Goal: Information Seeking & Learning: Learn about a topic

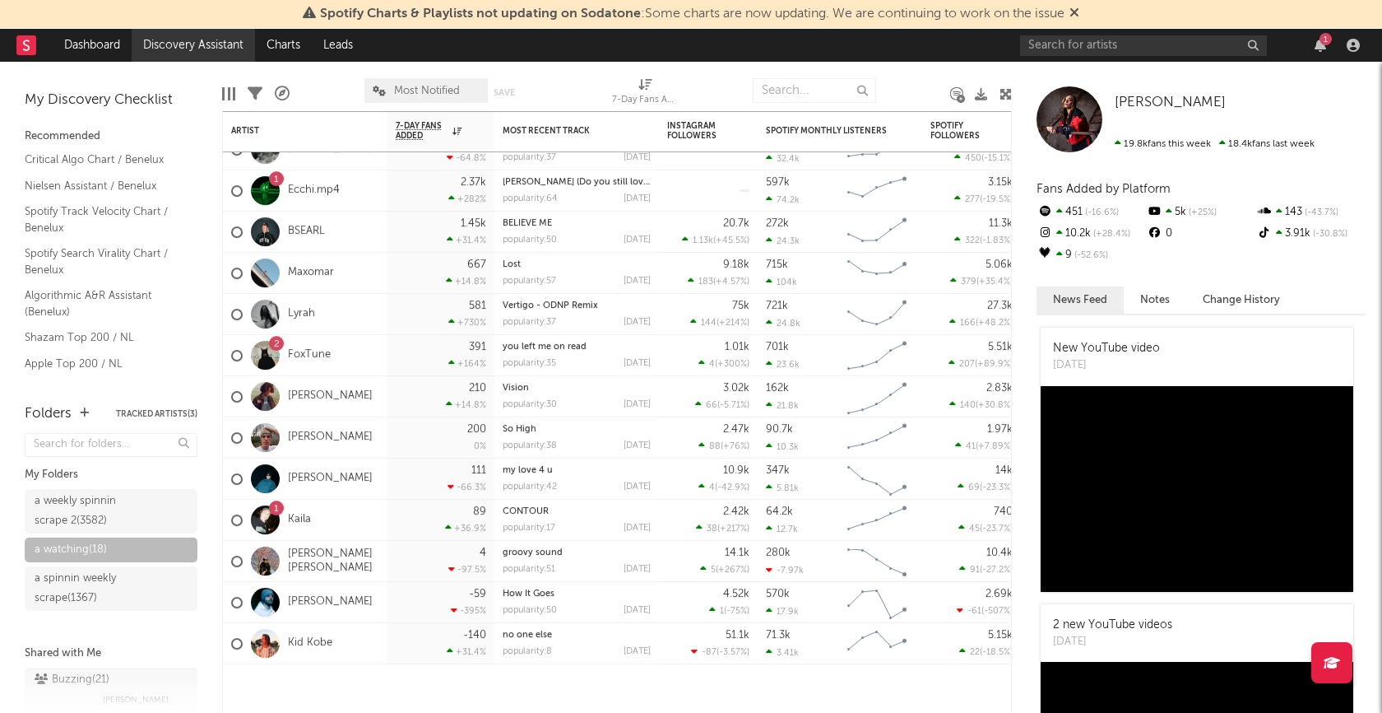
click at [181, 45] on link "Discovery Assistant" at bounding box center [193, 45] width 123 height 33
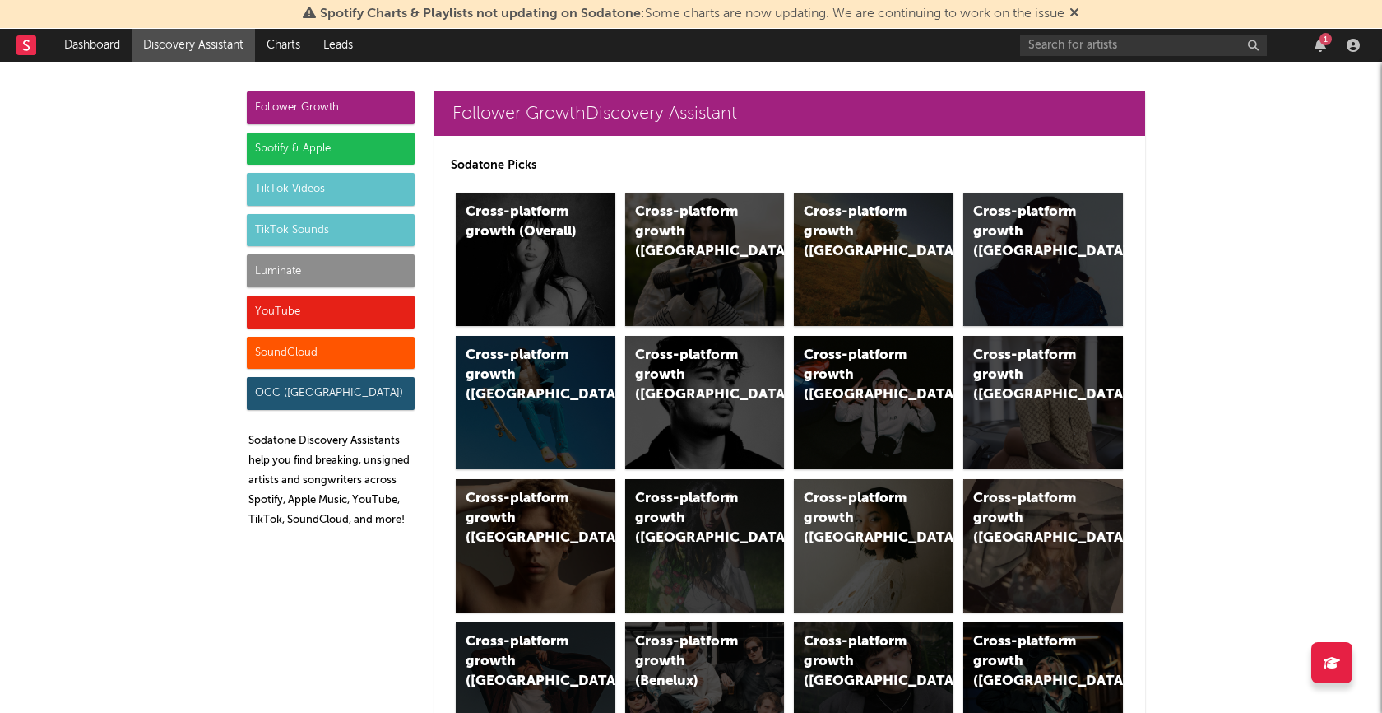
click at [303, 349] on div "SoundCloud" at bounding box center [331, 353] width 168 height 33
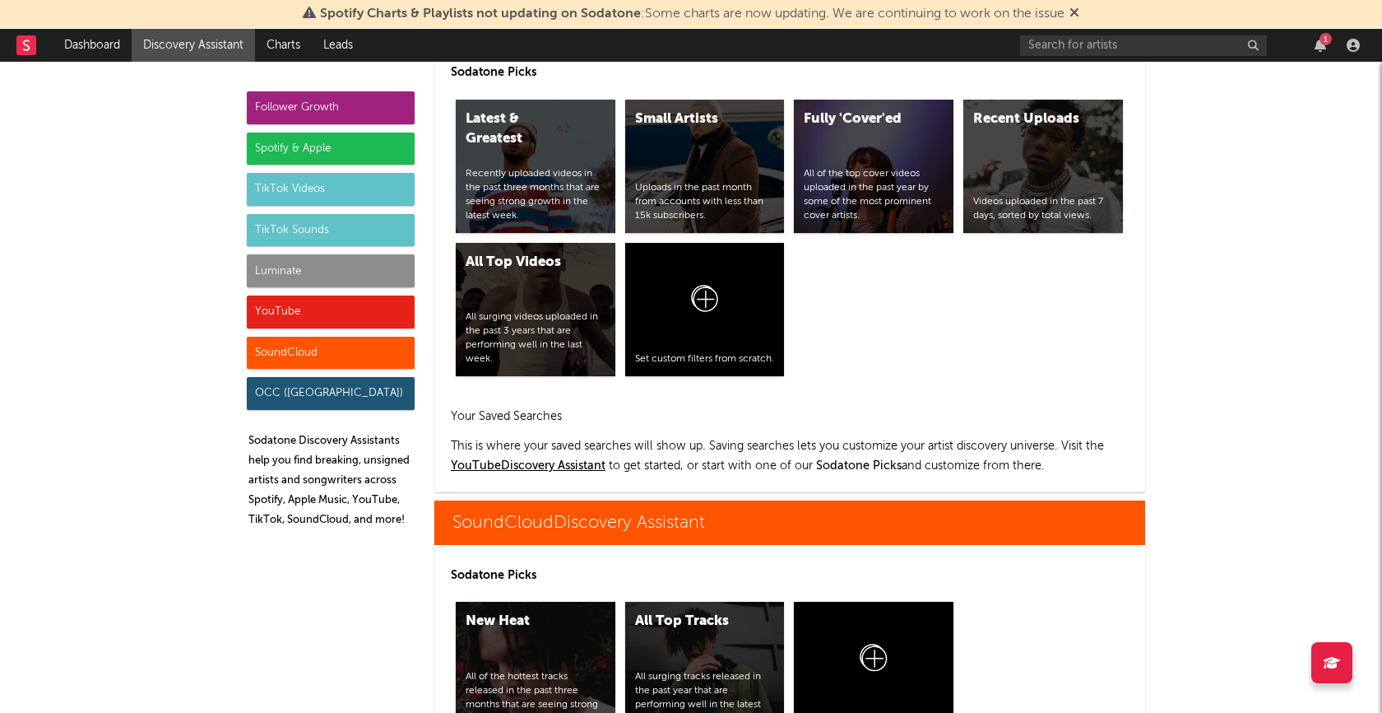
scroll to position [9614, 0]
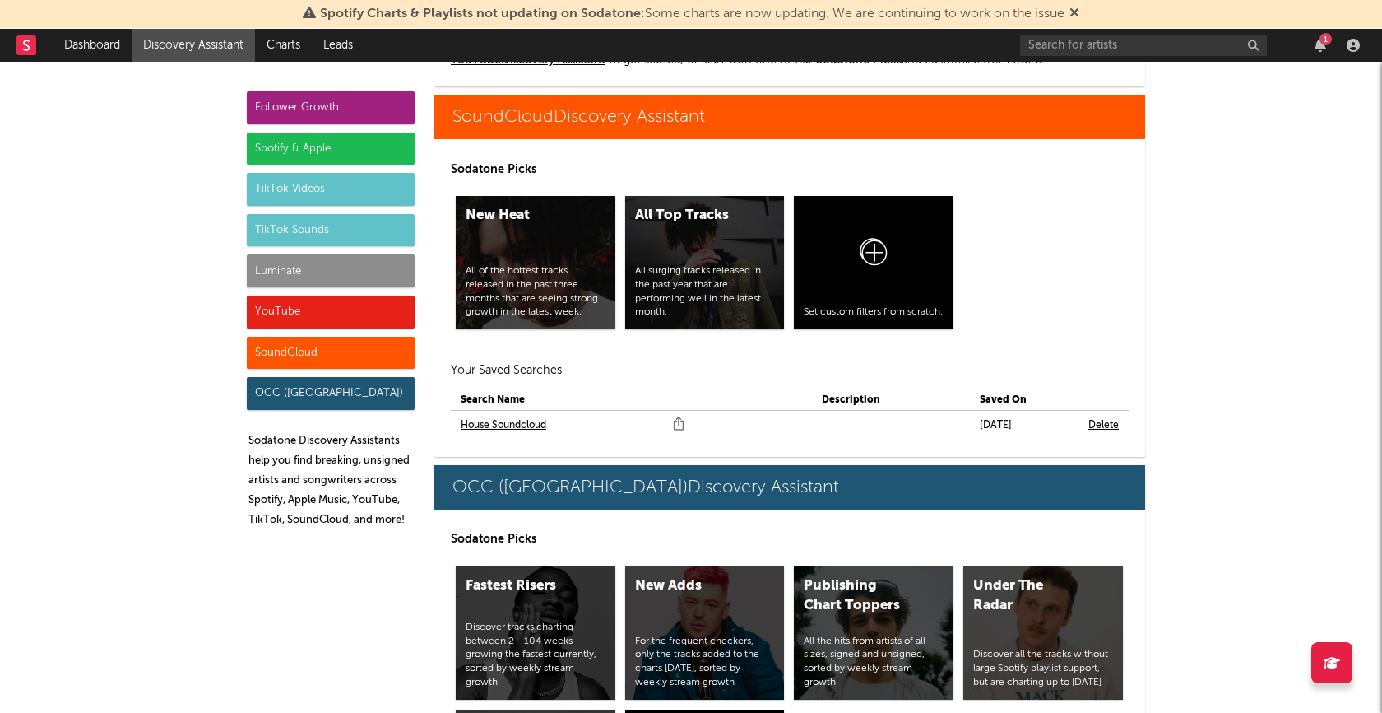
click at [303, 349] on div "SoundCloud" at bounding box center [331, 353] width 168 height 33
click at [529, 421] on link "House Soundcloud" at bounding box center [504, 426] width 86 height 20
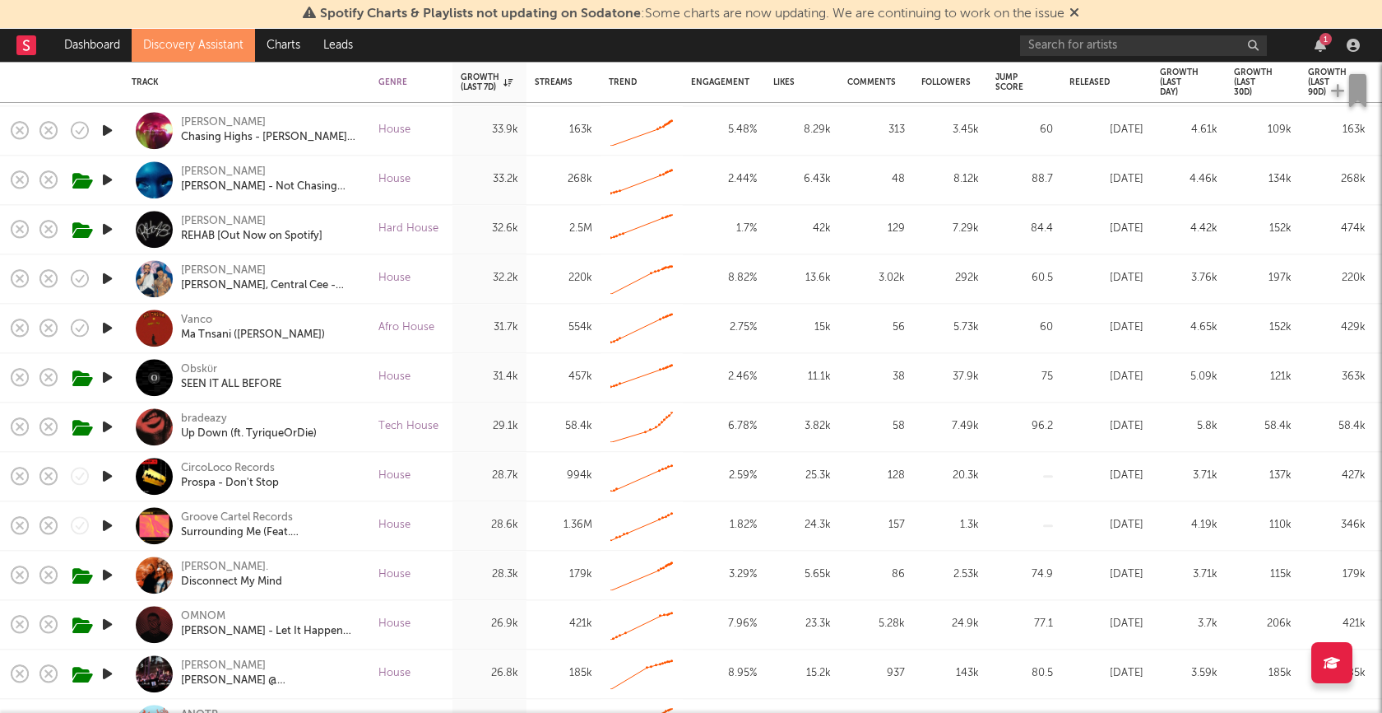
click at [111, 230] on icon "button" at bounding box center [107, 229] width 17 height 21
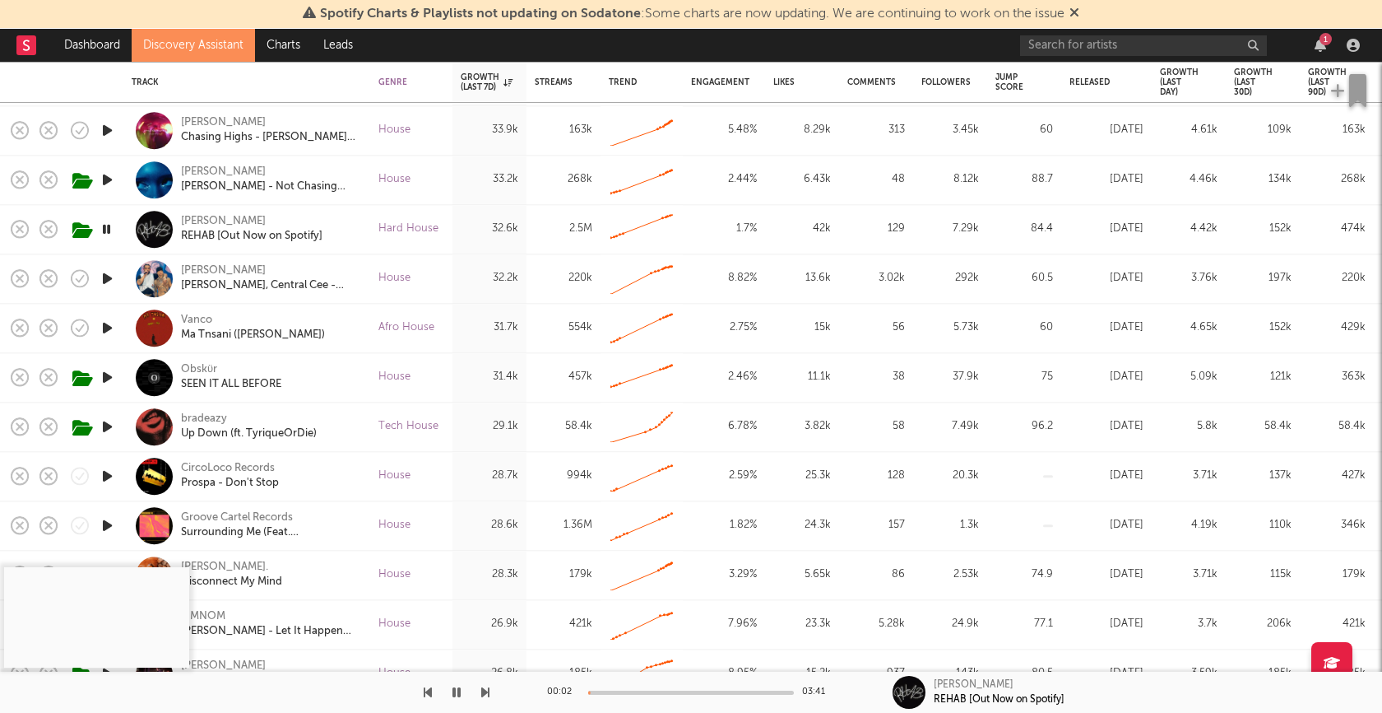
click at [674, 692] on div at bounding box center [691, 692] width 206 height 4
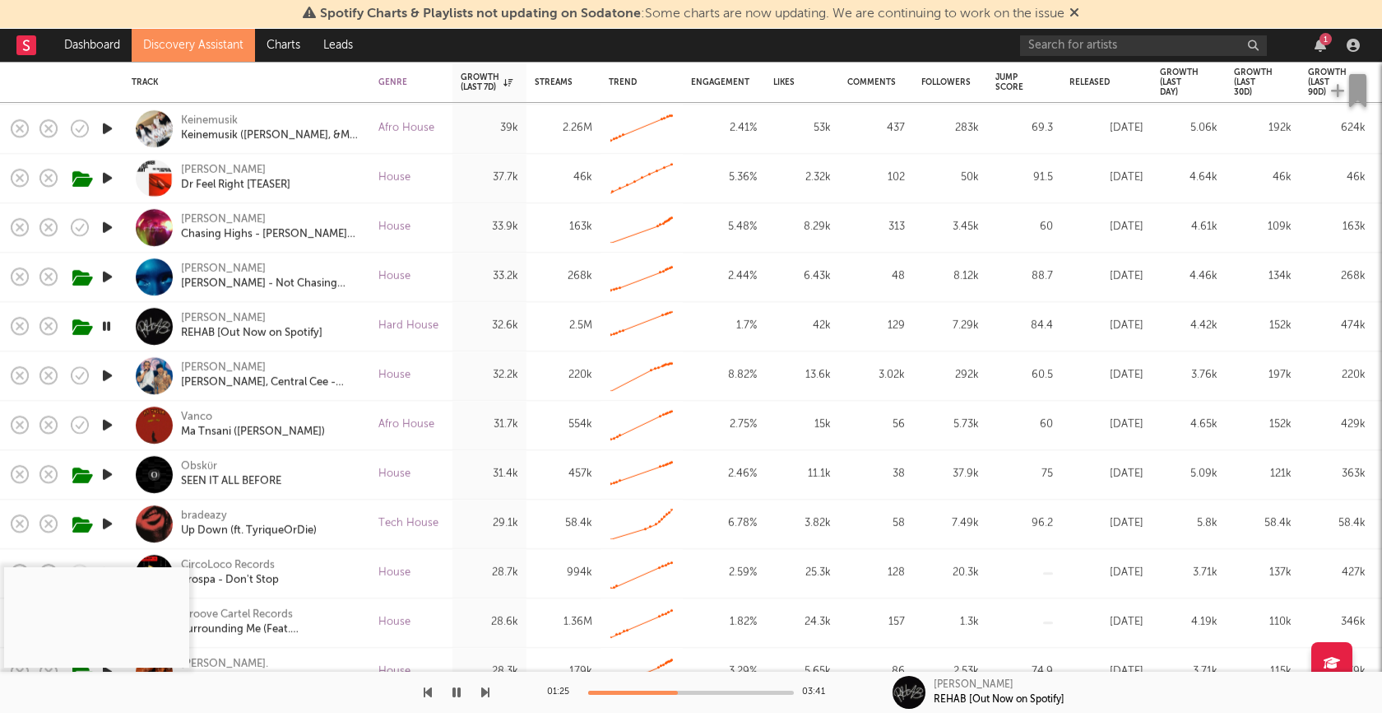
click at [104, 328] on icon "button" at bounding box center [107, 326] width 16 height 21
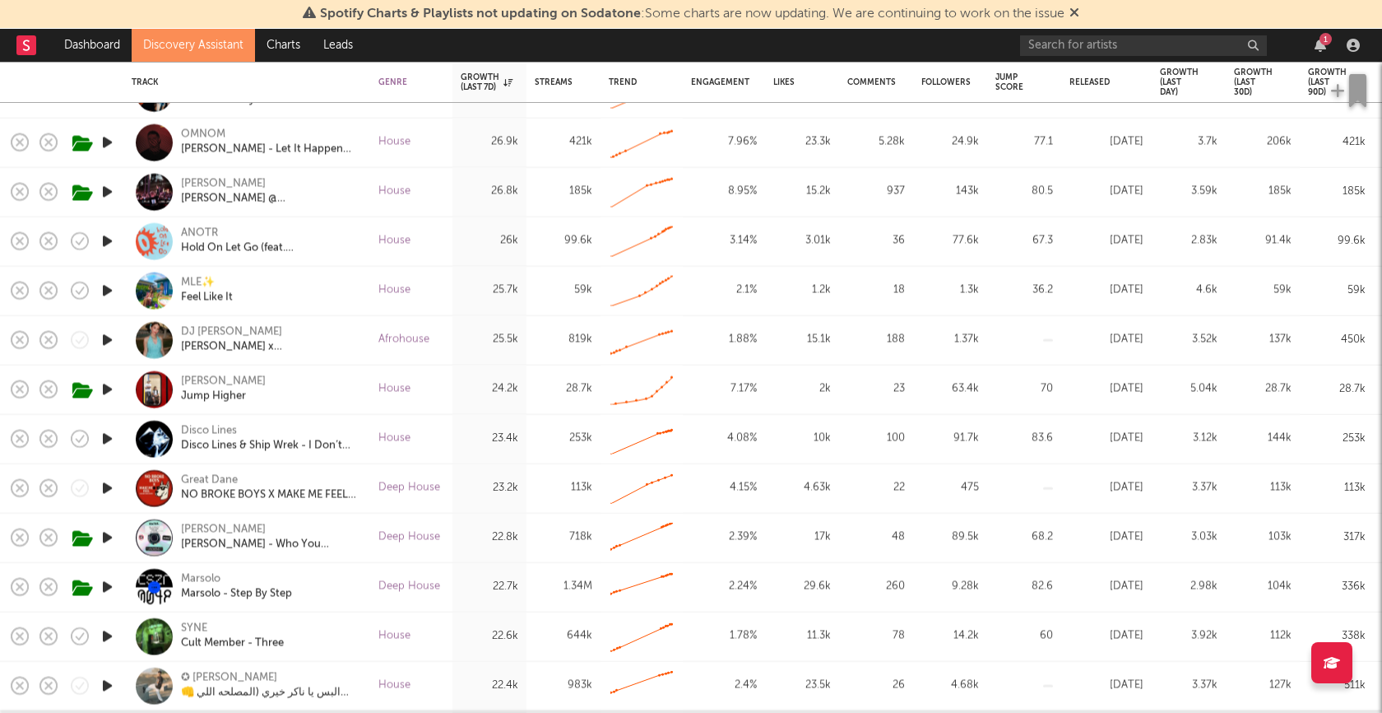
click at [112, 294] on icon "button" at bounding box center [107, 291] width 17 height 21
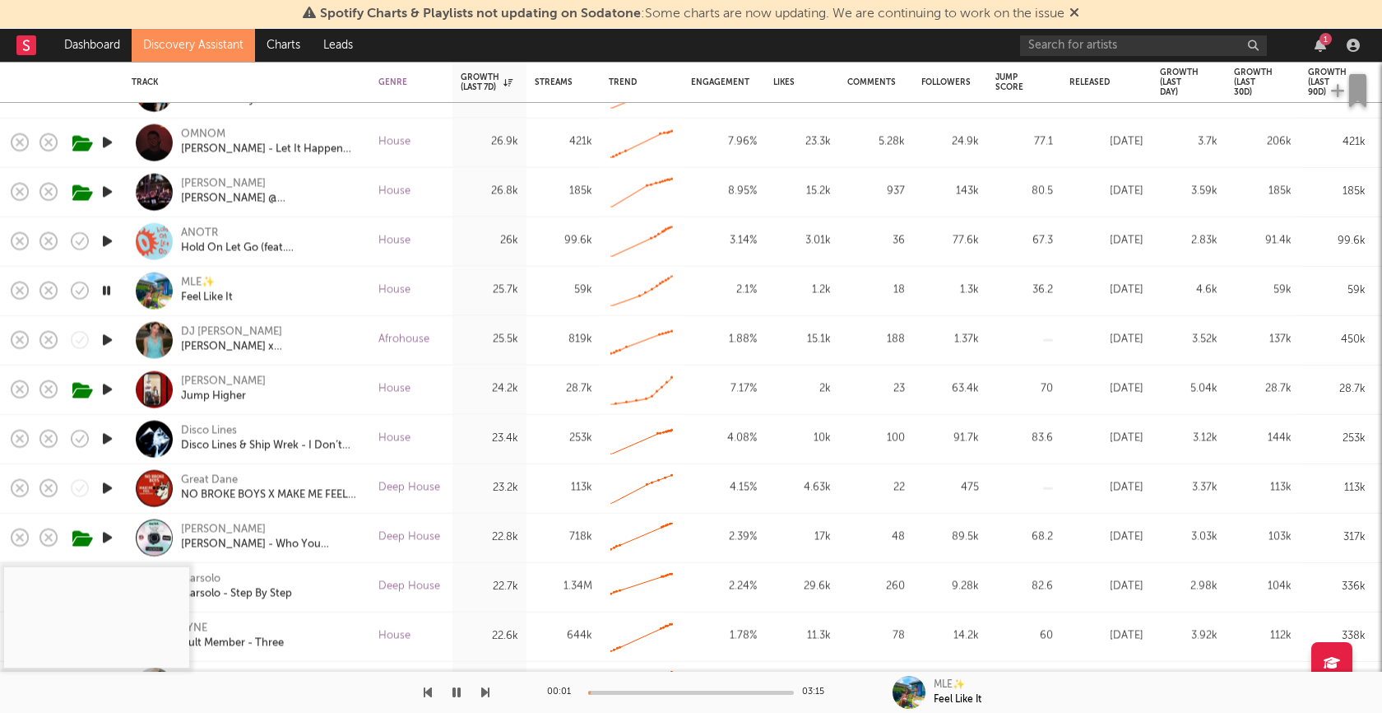
click at [658, 691] on div at bounding box center [691, 692] width 206 height 4
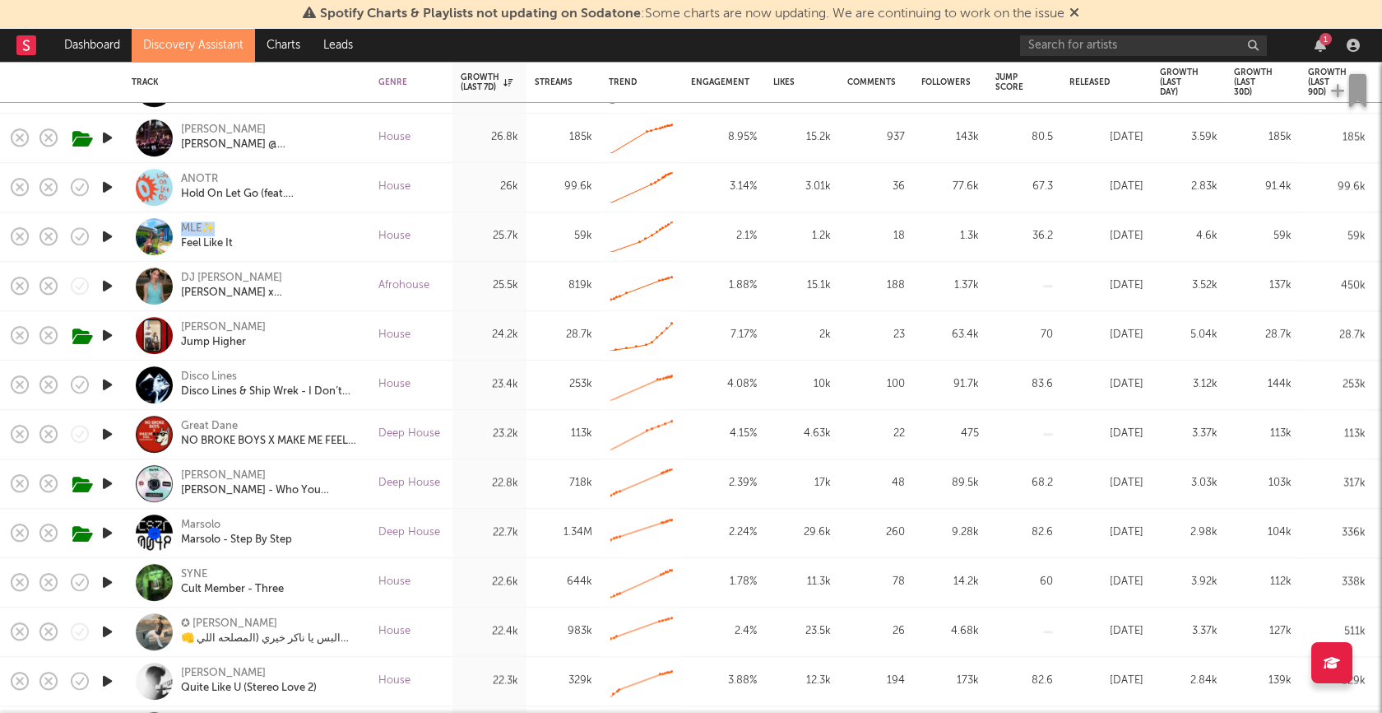
click at [61, 89] on div at bounding box center [74, 82] width 33 height 39
click at [286, 81] on div "Track" at bounding box center [243, 82] width 222 height 10
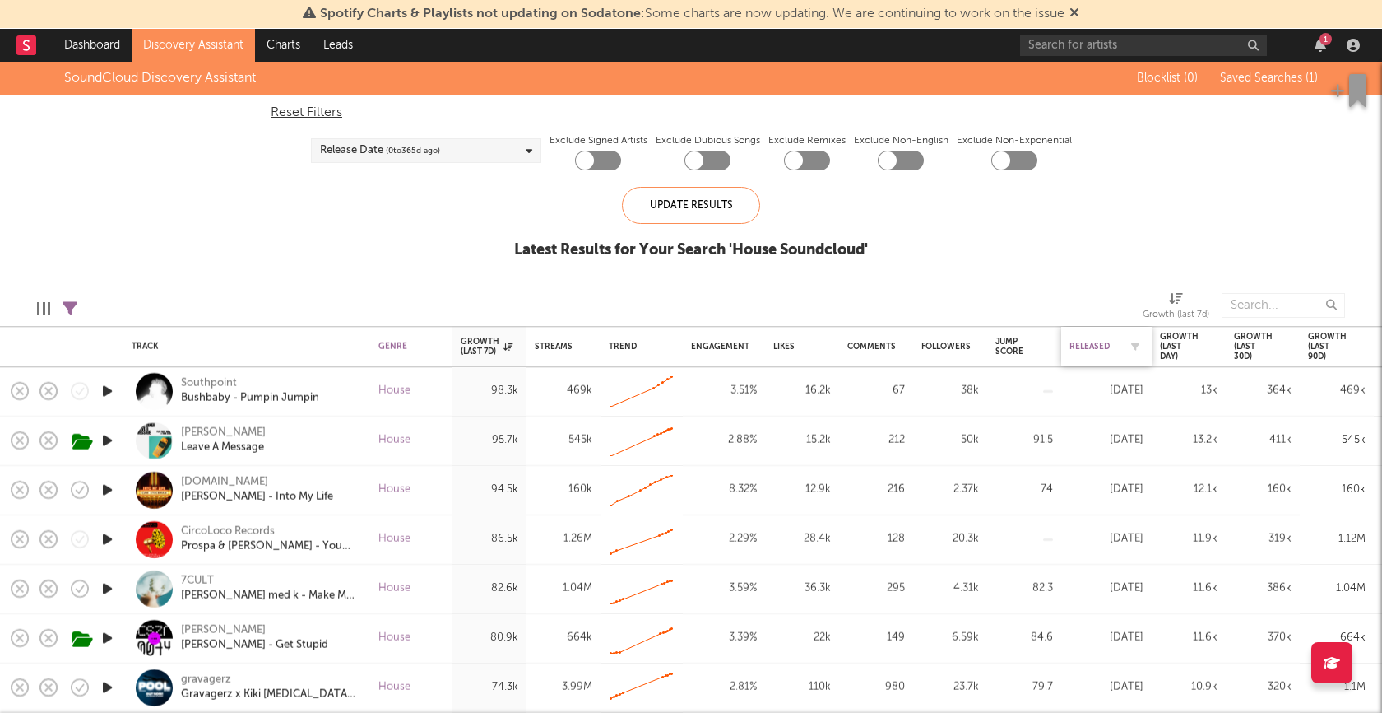
click at [1081, 342] on div "Released" at bounding box center [1094, 346] width 49 height 10
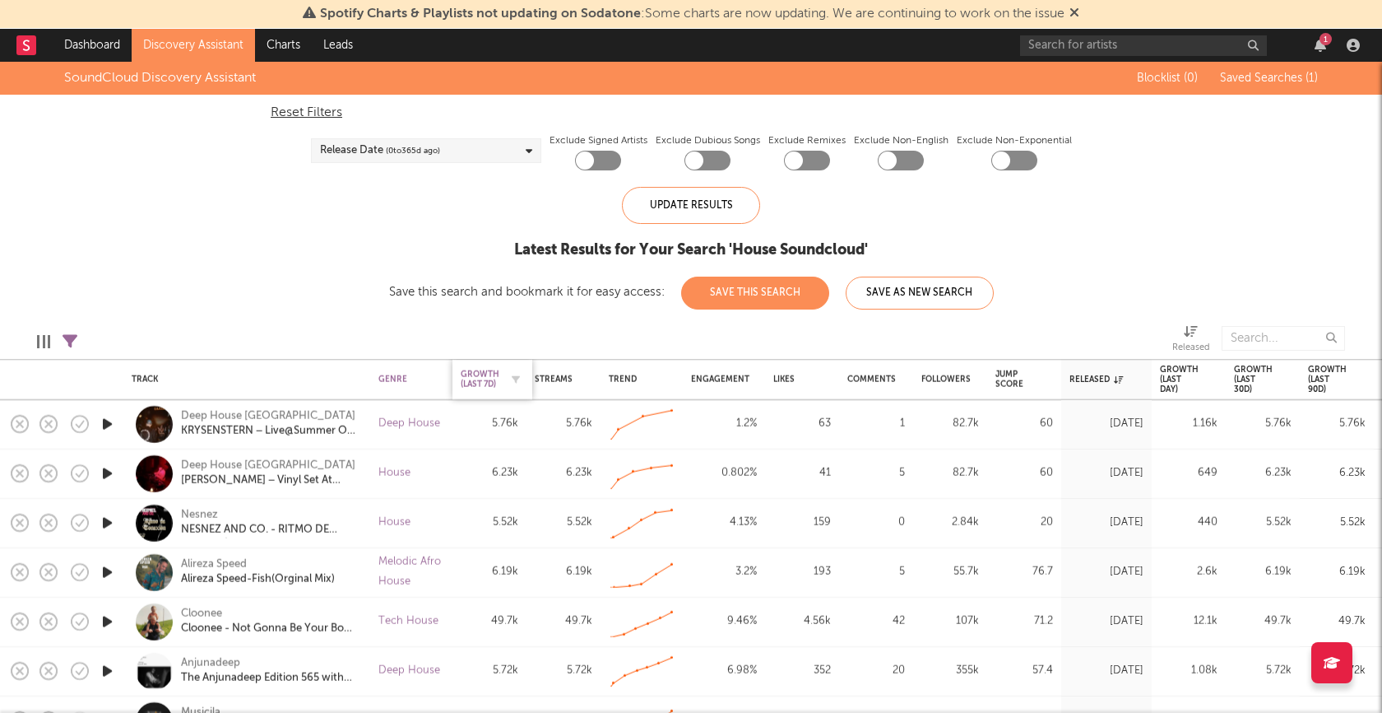
click at [480, 374] on div "Growth (last 7d)" at bounding box center [480, 379] width 39 height 20
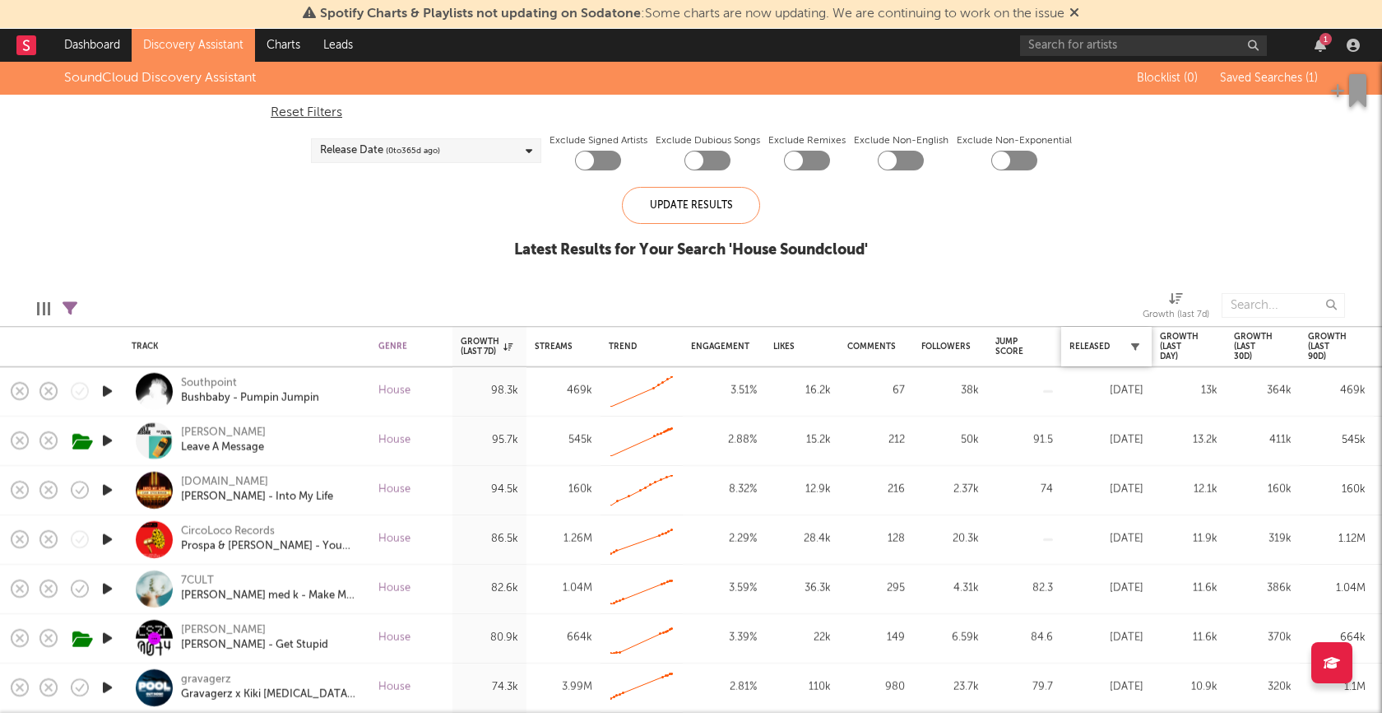
click at [1136, 345] on icon "button" at bounding box center [1135, 346] width 8 height 8
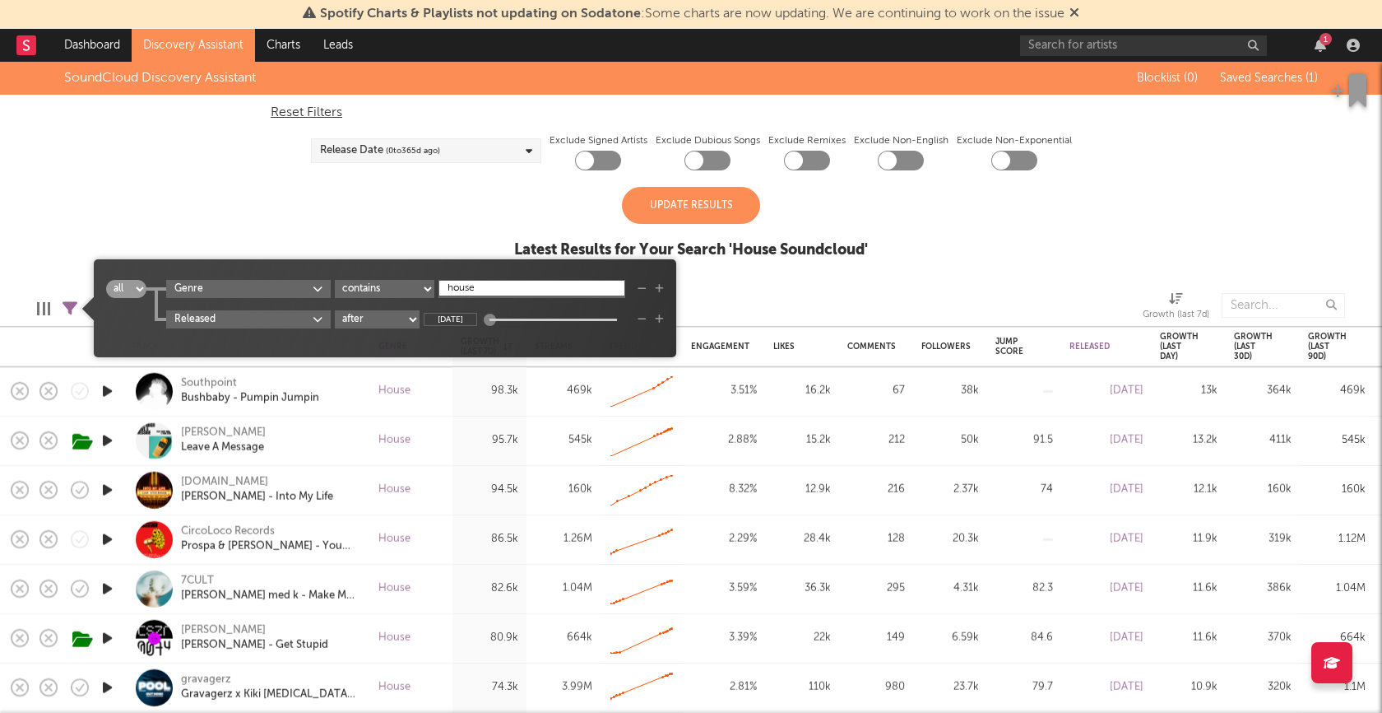
drag, startPoint x: 497, startPoint y: 320, endPoint x: 495, endPoint y: 333, distance: 13.3
click at [495, 333] on div "all any Genre contains starts with does not contain contains any house Released…" at bounding box center [385, 314] width 558 height 69
click at [455, 320] on input "[DATE]" at bounding box center [450, 319] width 53 height 13
click at [475, 319] on input "[DATE]" at bounding box center [450, 319] width 53 height 13
click at [453, 320] on input "[DATE]" at bounding box center [450, 319] width 53 height 13
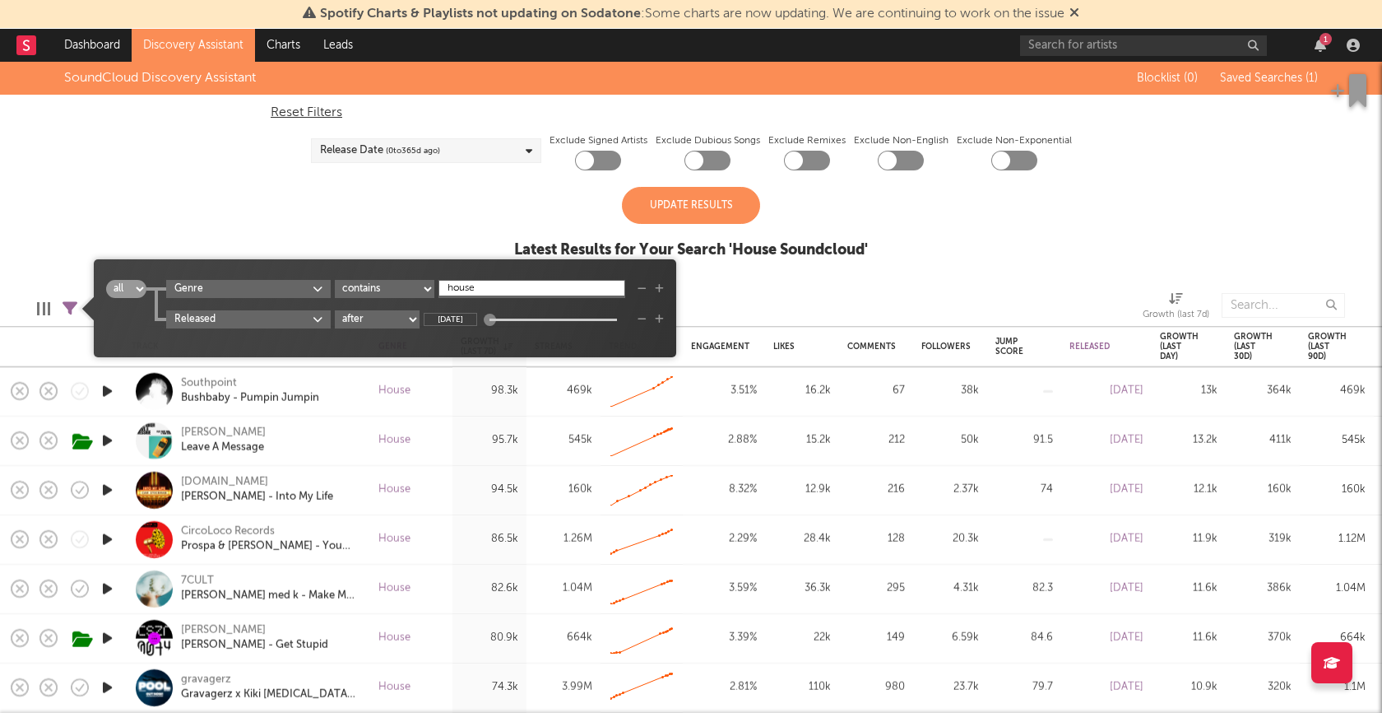
click at [719, 290] on div at bounding box center [877, 305] width 508 height 41
type input "[DATE]"
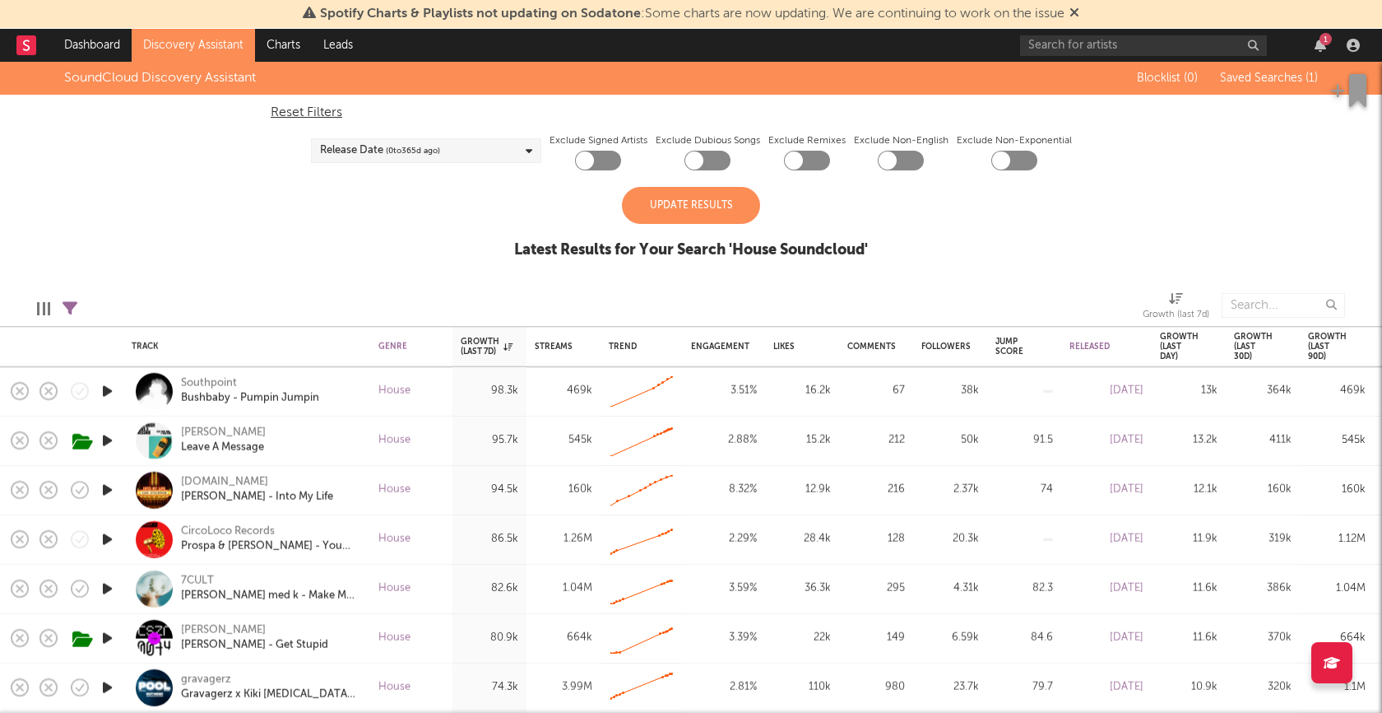
click at [705, 216] on div "Update Results" at bounding box center [691, 205] width 138 height 37
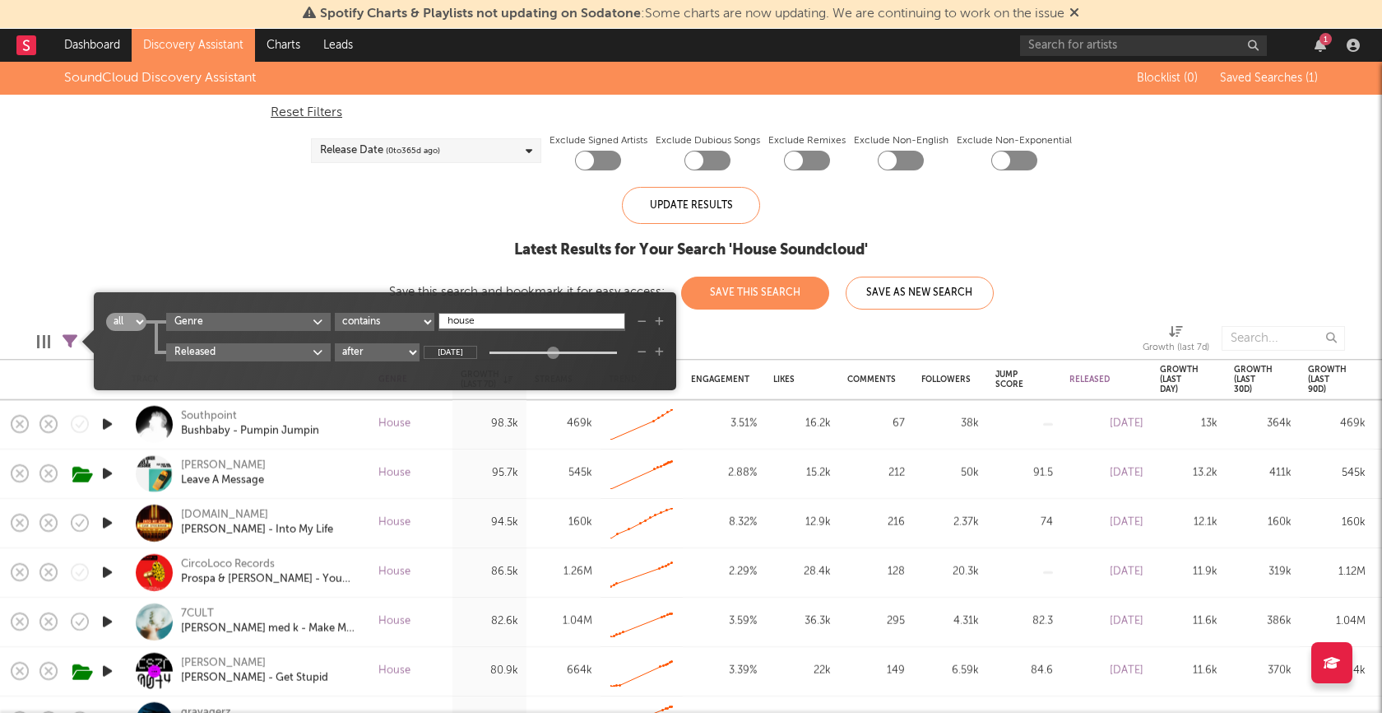
click at [72, 341] on icon at bounding box center [70, 341] width 15 height 15
click at [72, 343] on icon at bounding box center [70, 341] width 15 height 15
click at [494, 362] on div "all any Genre contains starts with does not contain contains any house Released…" at bounding box center [385, 347] width 558 height 69
click at [476, 354] on input "[DATE]" at bounding box center [450, 352] width 53 height 13
click at [480, 366] on div "all any Genre contains starts with does not contain contains any house Released…" at bounding box center [385, 347] width 558 height 69
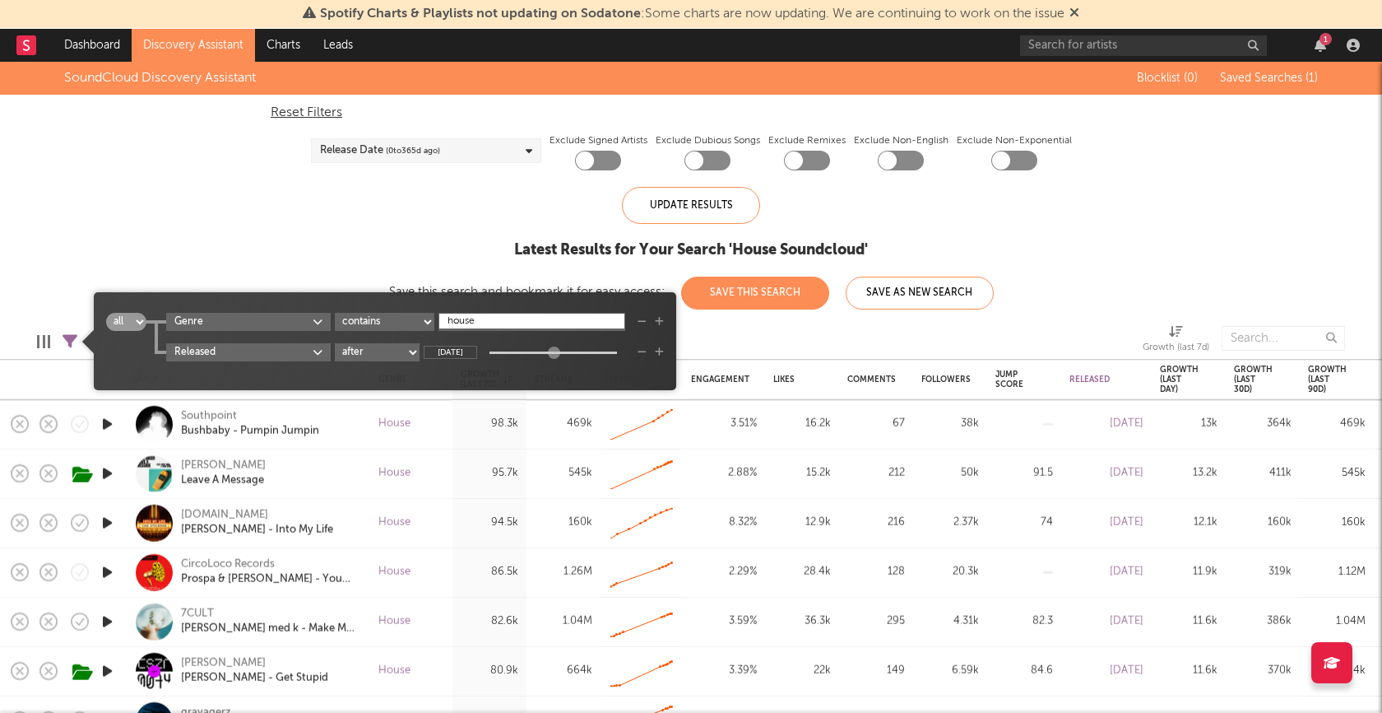
type input "[DATE]"
click at [559, 349] on div at bounding box center [552, 352] width 12 height 12
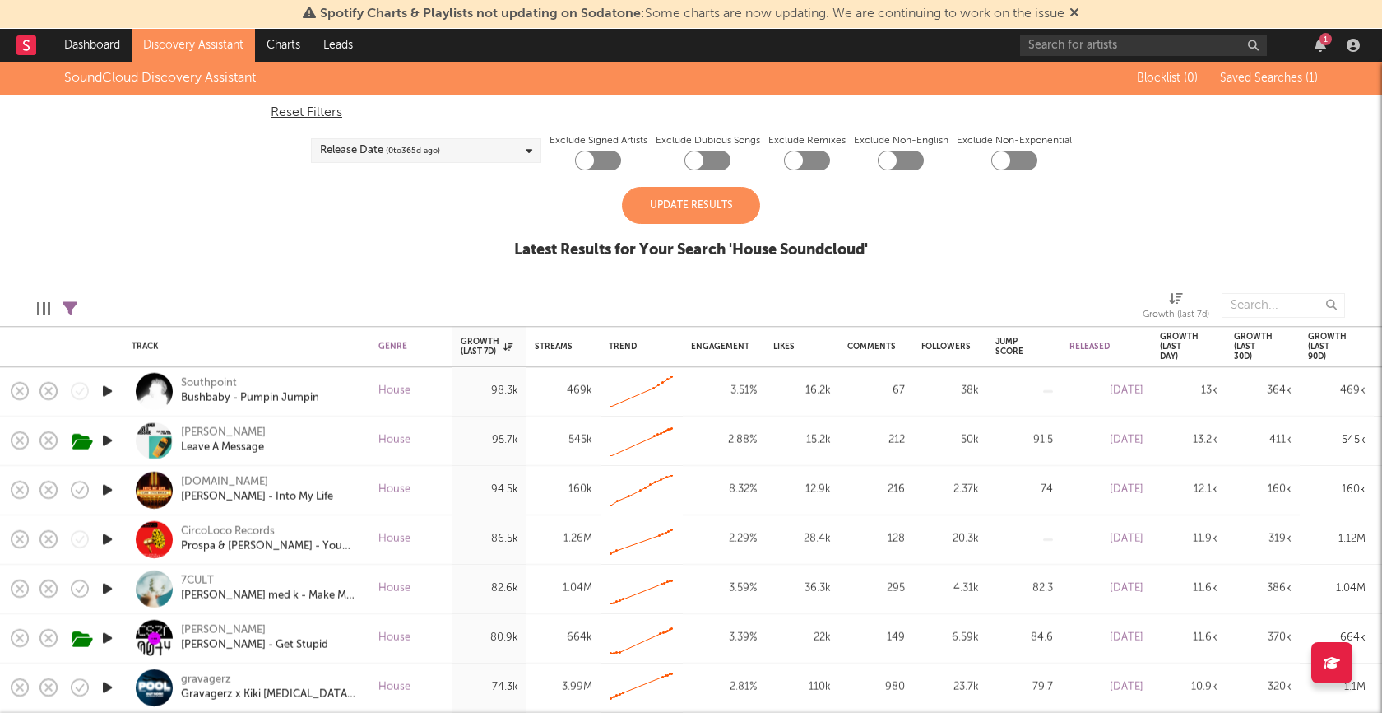
click at [856, 298] on div at bounding box center [877, 305] width 508 height 41
click at [736, 209] on div "Update Results" at bounding box center [691, 205] width 138 height 37
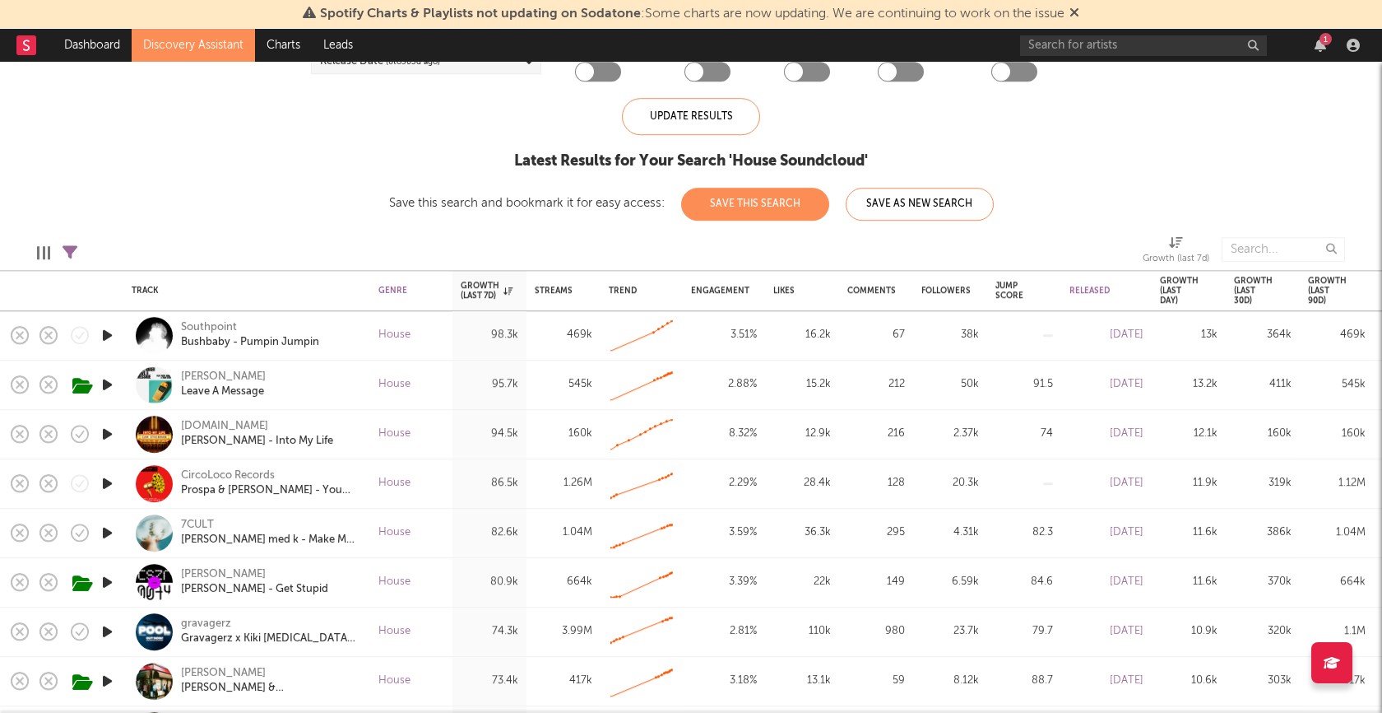
click at [75, 256] on icon at bounding box center [70, 252] width 15 height 15
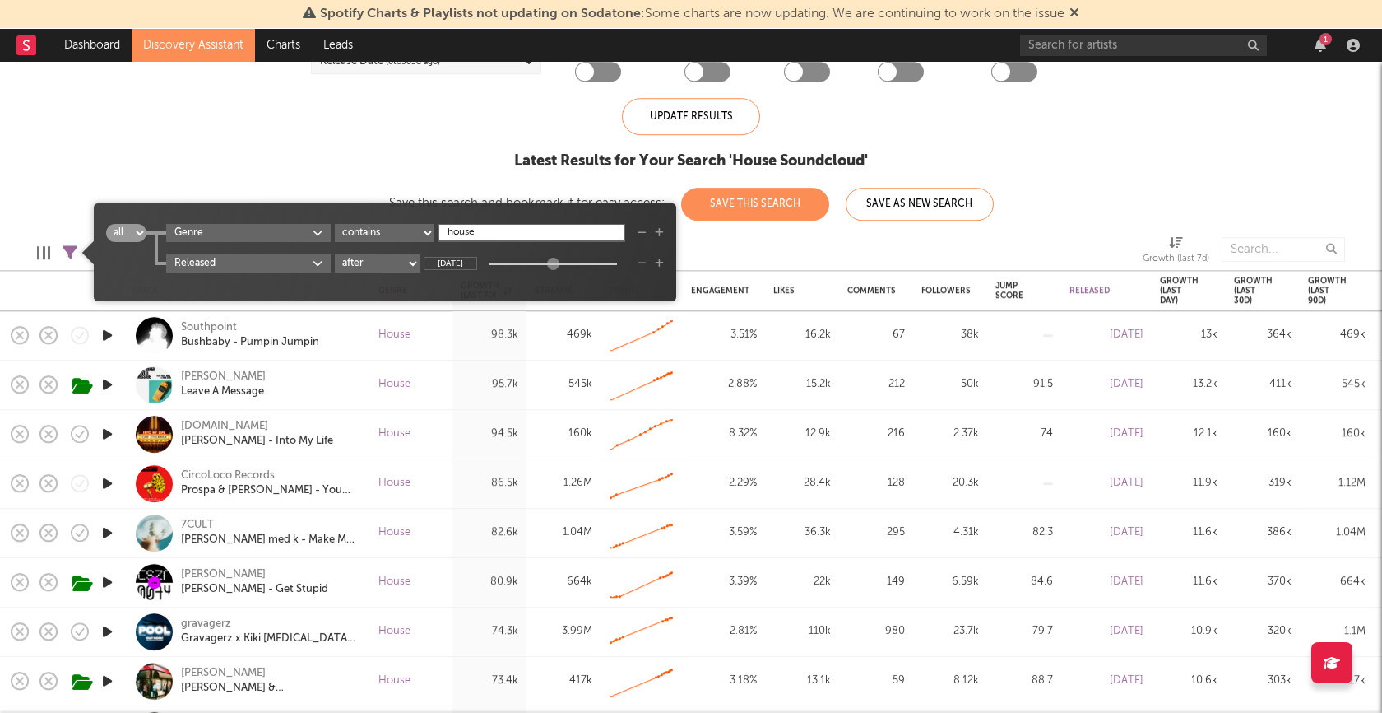
click at [416, 263] on select "after before between in the last not in the last" at bounding box center [377, 263] width 85 height 18
click at [337, 254] on select "after before between in the last not in the last" at bounding box center [377, 263] width 85 height 18
select select "inTheLast"
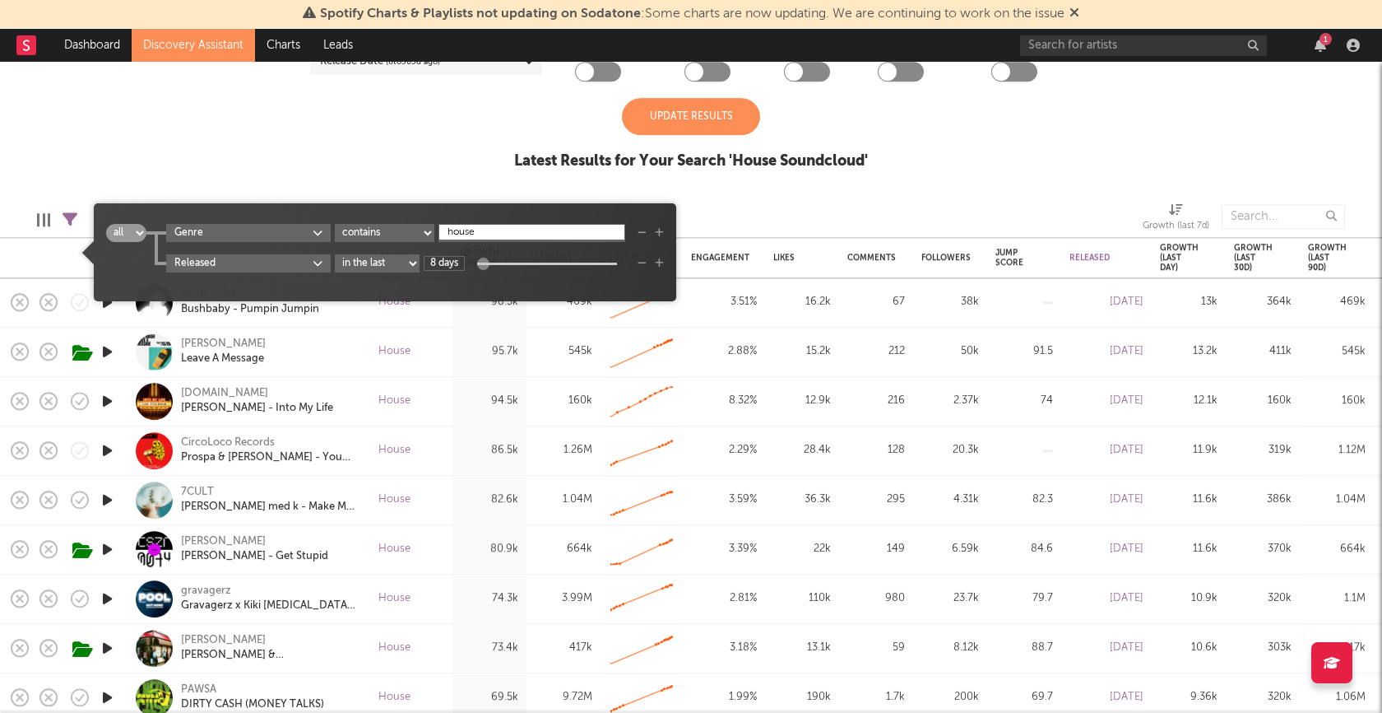
type input "7 days"
click at [485, 262] on div at bounding box center [482, 264] width 12 height 12
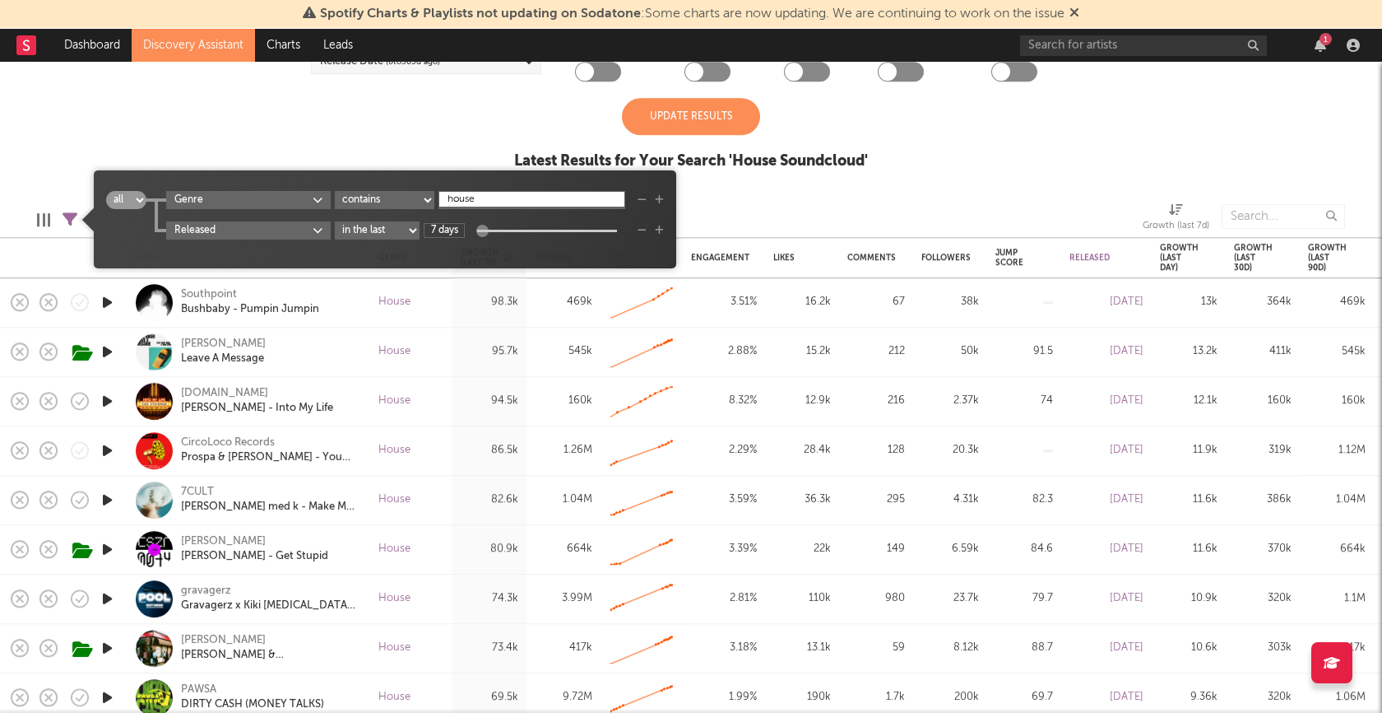
click at [731, 135] on div "Update Results Latest Results for Your Search ' House Soundcloud '" at bounding box center [691, 143] width 354 height 90
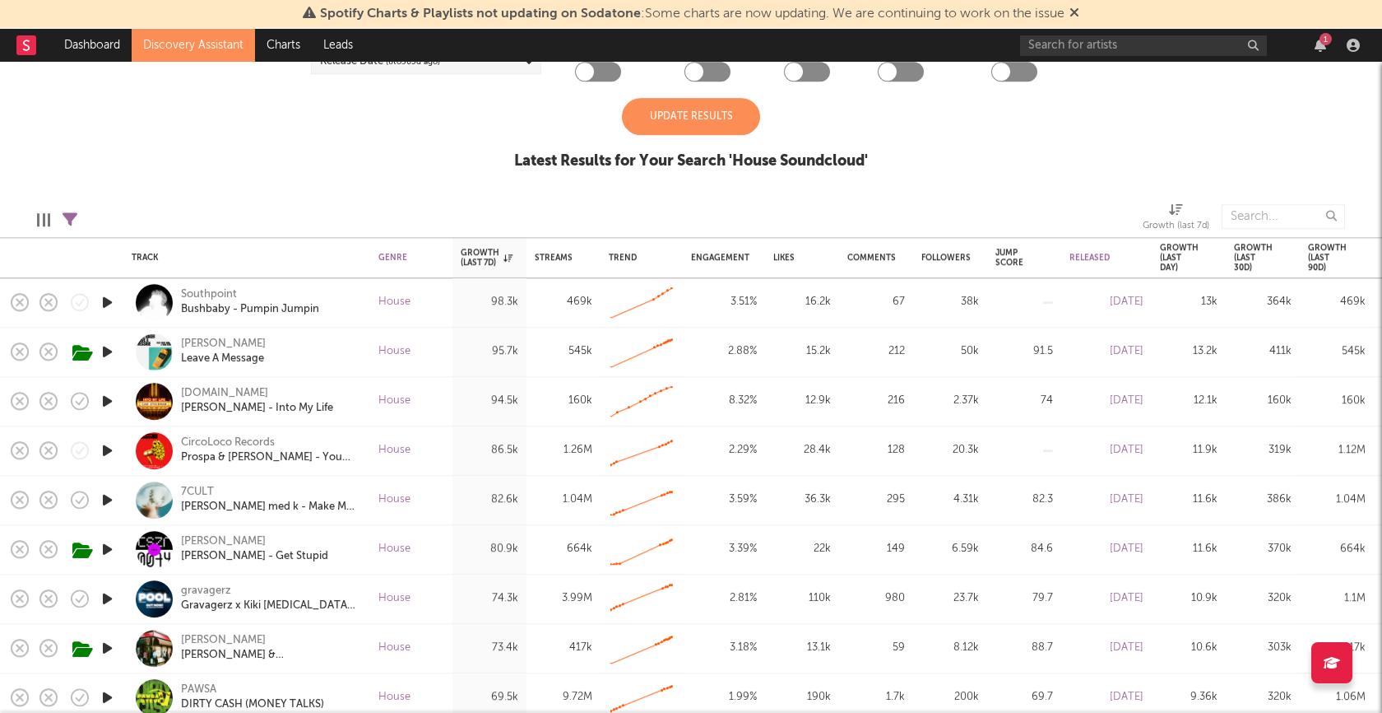
click at [729, 127] on div "Update Results" at bounding box center [691, 116] width 138 height 37
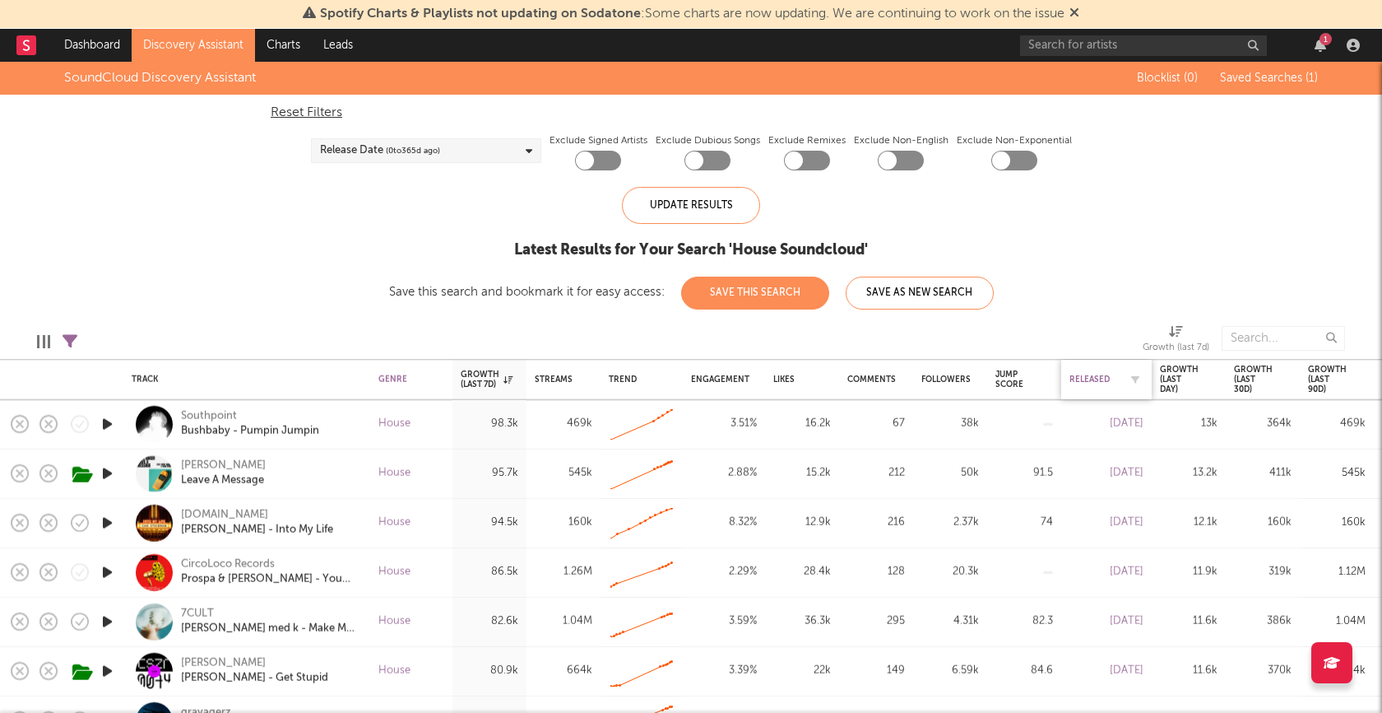
click at [1089, 372] on div "Released" at bounding box center [1107, 379] width 74 height 35
click at [1089, 377] on div "Released" at bounding box center [1094, 379] width 49 height 10
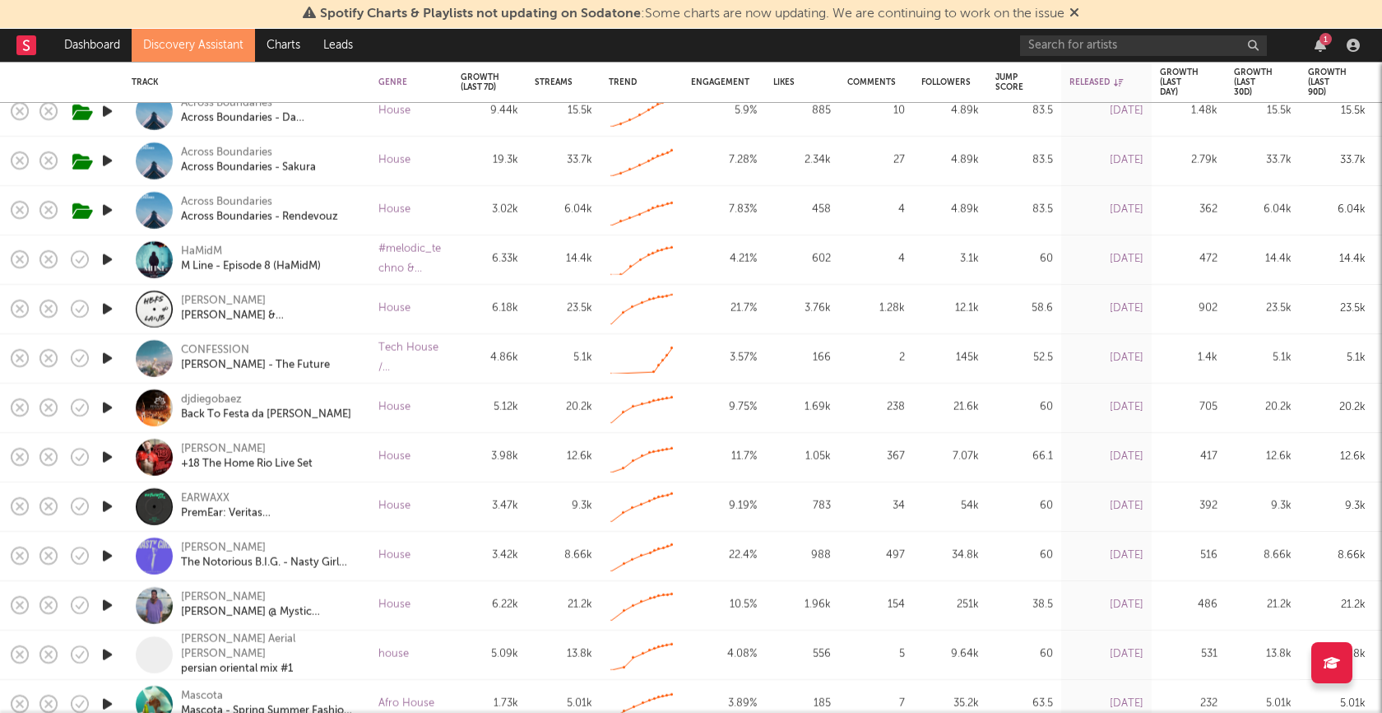
click at [108, 308] on icon "button" at bounding box center [107, 309] width 17 height 21
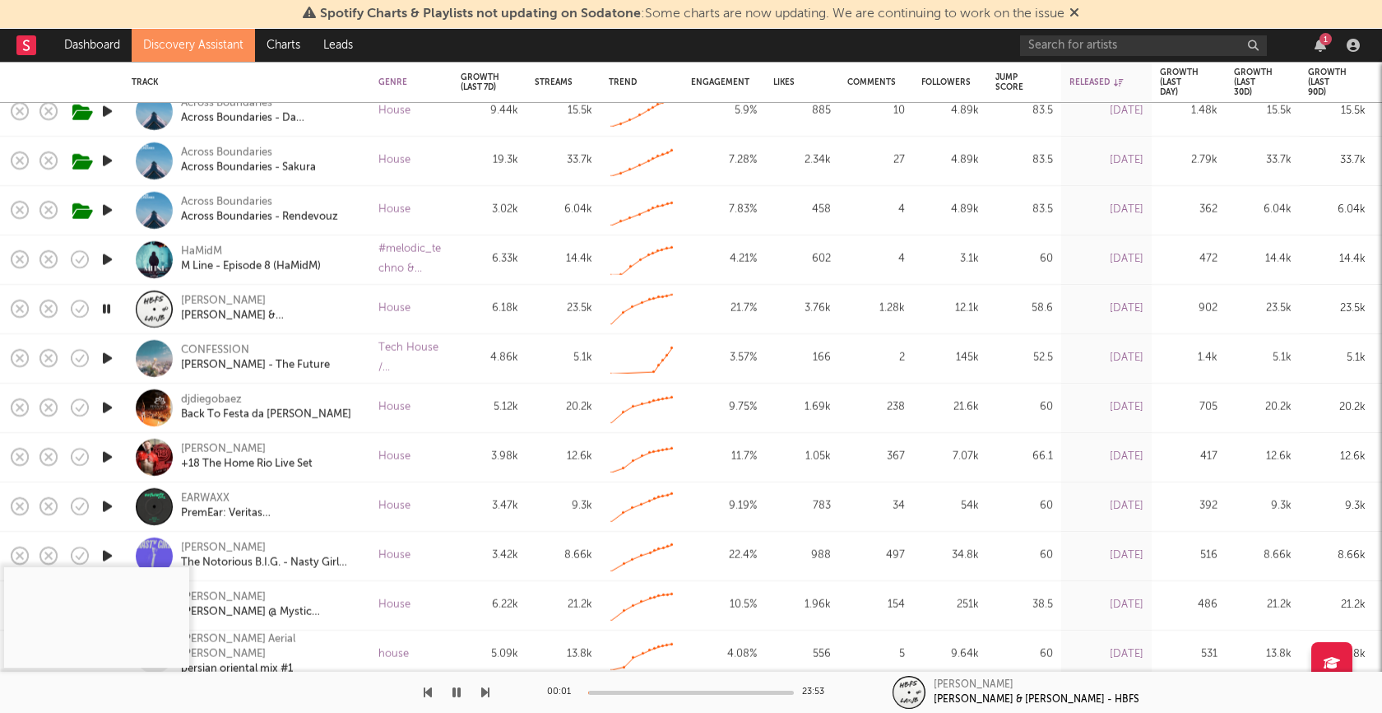
click at [667, 688] on div "00:01 23:53" at bounding box center [691, 691] width 288 height 41
click at [667, 690] on div at bounding box center [691, 692] width 206 height 4
click at [110, 310] on icon "button" at bounding box center [107, 309] width 16 height 21
